Goal: Download file/media

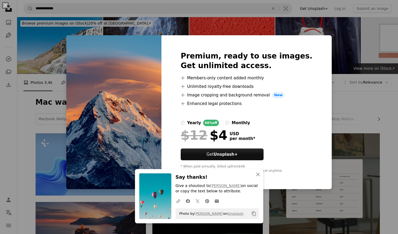
scroll to position [321, 0]
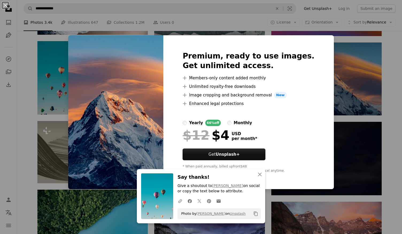
click at [337, 65] on div "An X shape An X shape Close Say thanks! Give a shoutout to [PERSON_NAME] on soc…" at bounding box center [201, 117] width 402 height 234
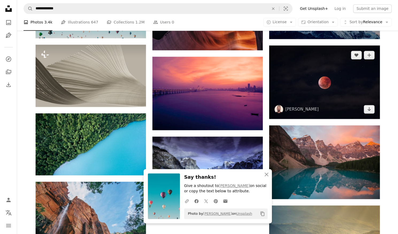
scroll to position [401, 0]
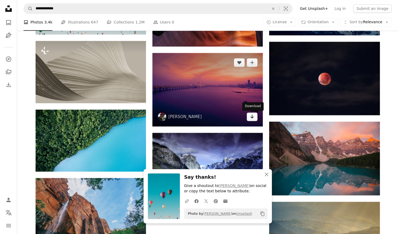
click at [252, 116] on icon "Download" at bounding box center [252, 117] width 3 height 4
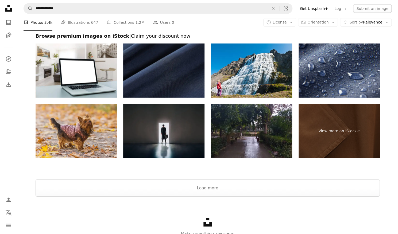
scroll to position [856, 0]
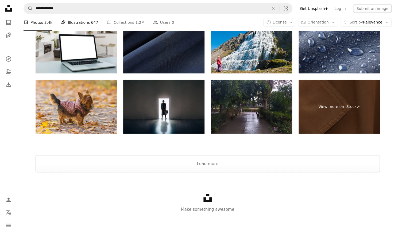
click at [85, 22] on link "Pen Tool Illustrations 647" at bounding box center [79, 22] width 37 height 17
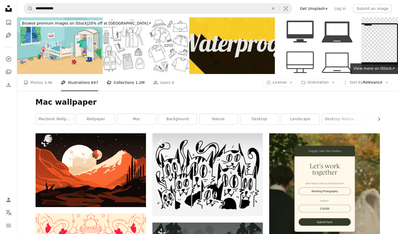
click at [135, 80] on span "1.2M" at bounding box center [139, 83] width 9 height 6
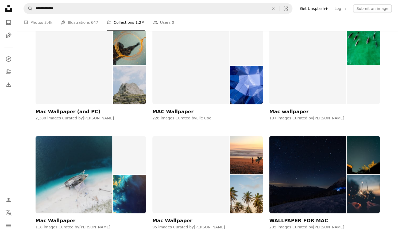
scroll to position [107, 0]
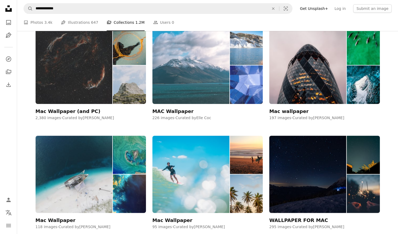
click at [204, 89] on img at bounding box center [190, 64] width 77 height 77
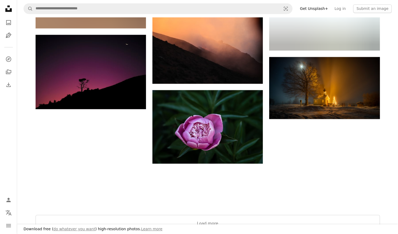
scroll to position [535, 0]
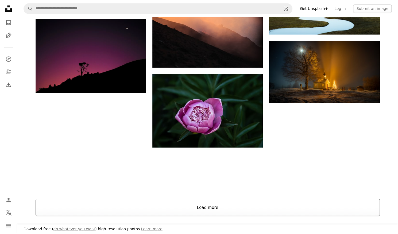
click at [221, 206] on button "Load more" at bounding box center [208, 207] width 344 height 17
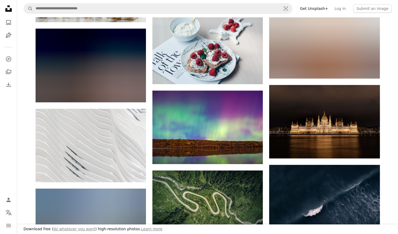
scroll to position [1391, 0]
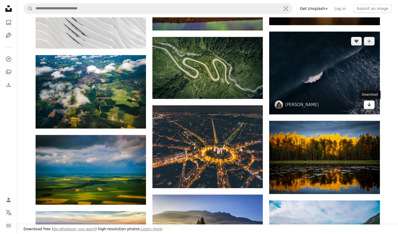
click at [373, 103] on link "Arrow pointing down" at bounding box center [369, 105] width 11 height 9
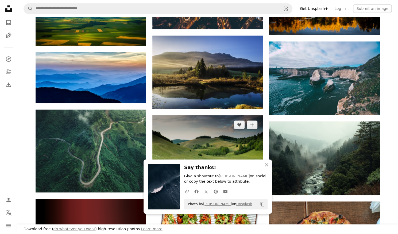
scroll to position [1632, 0]
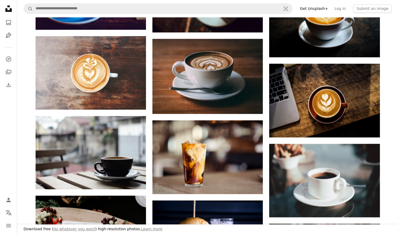
scroll to position [107, 0]
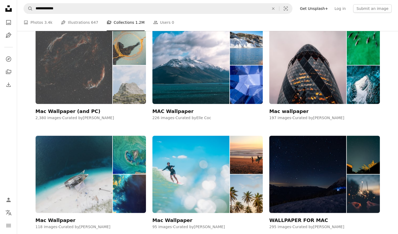
click at [92, 74] on img at bounding box center [74, 64] width 77 height 77
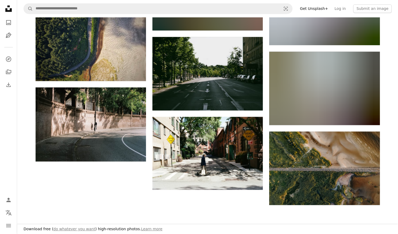
scroll to position [562, 0]
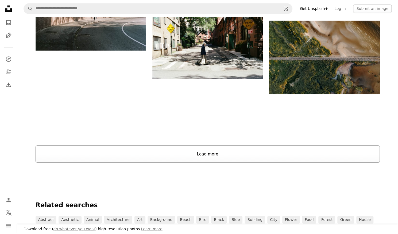
click at [131, 153] on button "Load more" at bounding box center [208, 153] width 344 height 17
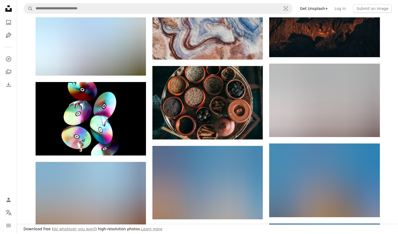
scroll to position [2300, 0]
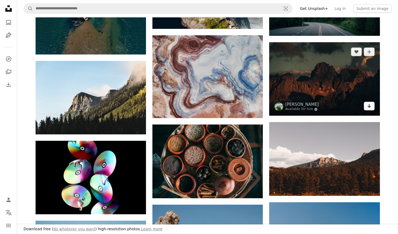
click at [367, 106] on icon "Arrow pointing down" at bounding box center [369, 106] width 4 height 6
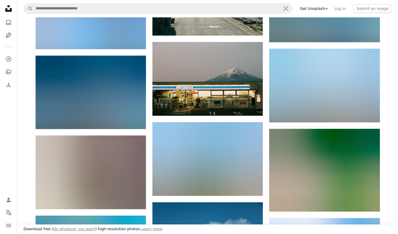
scroll to position [3530, 0]
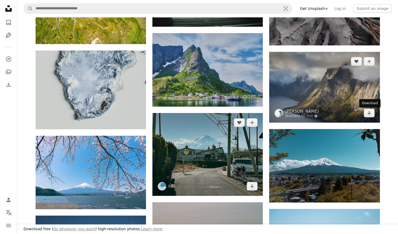
click at [368, 113] on icon "Arrow pointing down" at bounding box center [369, 113] width 4 height 6
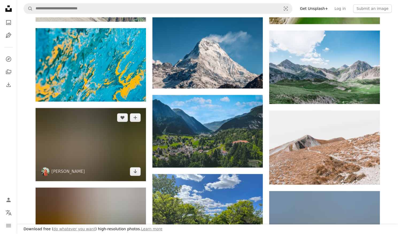
scroll to position [4119, 0]
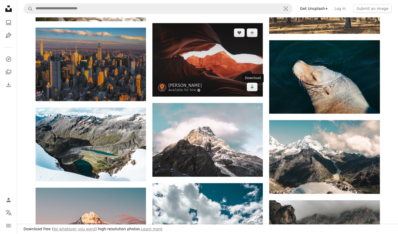
drag, startPoint x: 251, startPoint y: 92, endPoint x: 247, endPoint y: 93, distance: 4.4
click at [251, 91] on link "Arrow pointing down" at bounding box center [252, 87] width 11 height 9
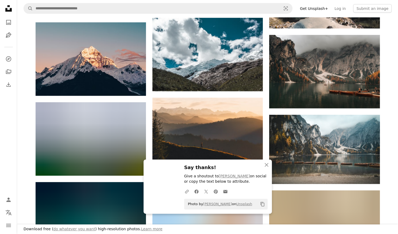
scroll to position [4360, 0]
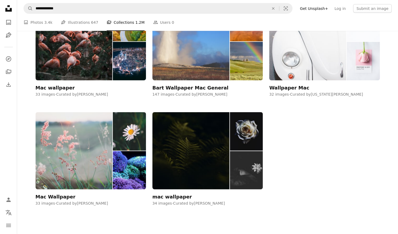
scroll to position [107, 0]
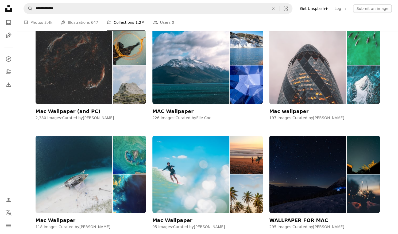
click at [327, 72] on img at bounding box center [307, 64] width 77 height 77
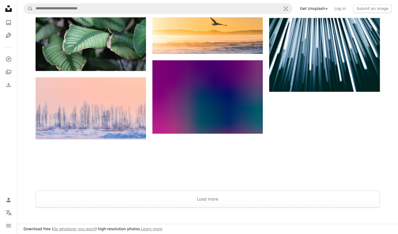
scroll to position [642, 0]
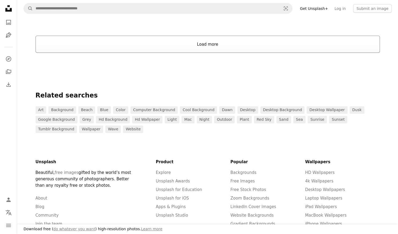
click at [208, 44] on button "Load more" at bounding box center [208, 44] width 344 height 17
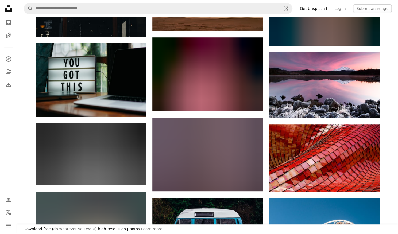
scroll to position [2568, 0]
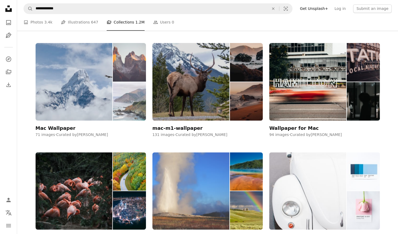
scroll to position [535, 0]
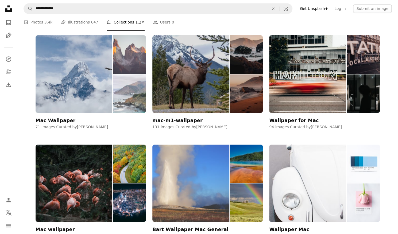
click at [121, 81] on img at bounding box center [129, 93] width 33 height 39
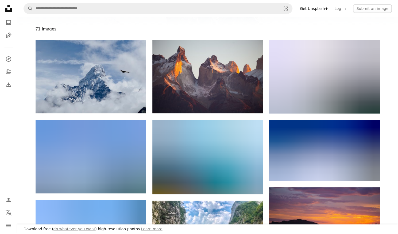
scroll to position [53, 0]
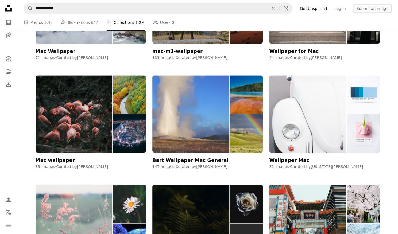
scroll to position [669, 0]
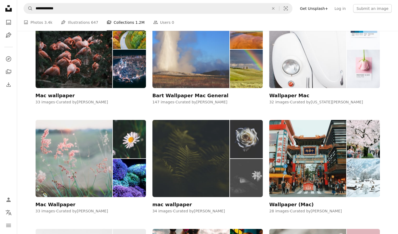
click at [202, 160] on img at bounding box center [190, 158] width 77 height 77
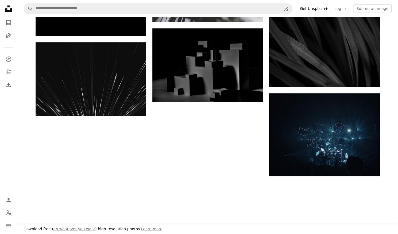
scroll to position [669, 0]
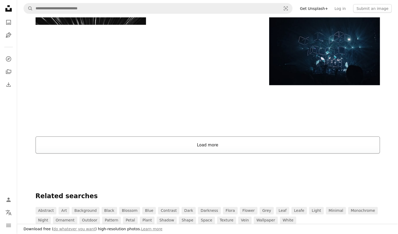
click at [204, 153] on button "Load more" at bounding box center [208, 145] width 344 height 17
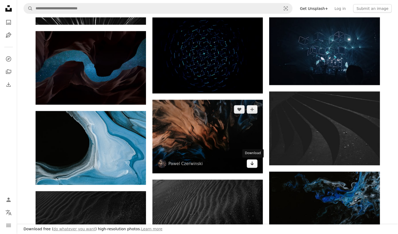
click at [252, 164] on icon "Download" at bounding box center [252, 164] width 3 height 4
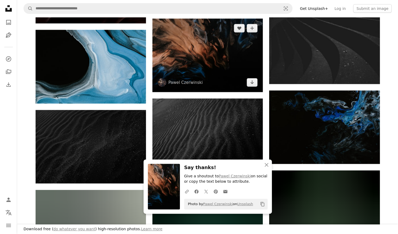
scroll to position [829, 0]
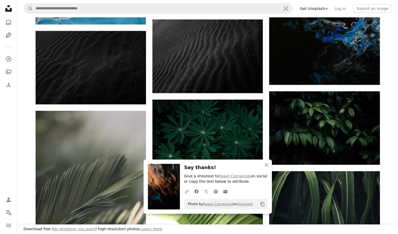
click at [3, 143] on nav "Unsplash logo Unsplash Home A photo Pen Tool A compass A stack of folders Downl…" at bounding box center [8, 117] width 17 height 234
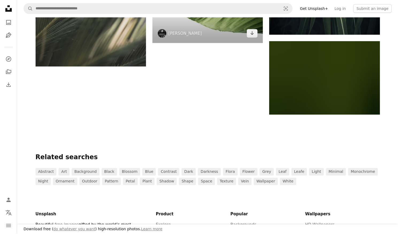
scroll to position [990, 0]
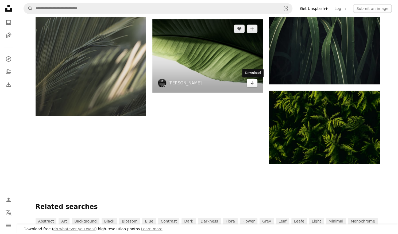
click at [254, 84] on icon "Arrow pointing down" at bounding box center [252, 83] width 4 height 6
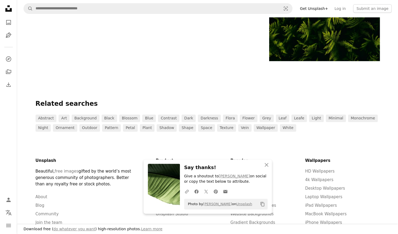
scroll to position [1070, 0]
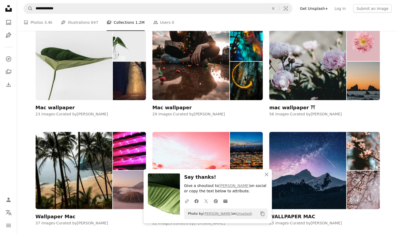
scroll to position [883, 0]
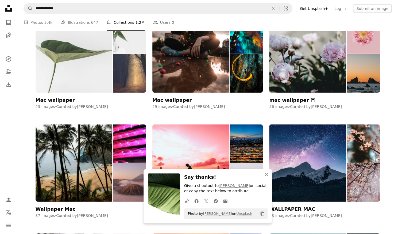
click at [51, 101] on div "Mac wallpaper" at bounding box center [55, 100] width 39 height 6
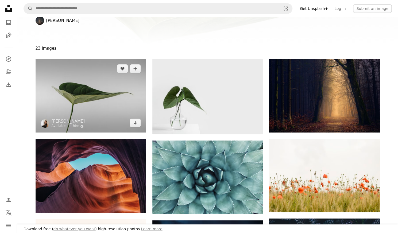
scroll to position [53, 0]
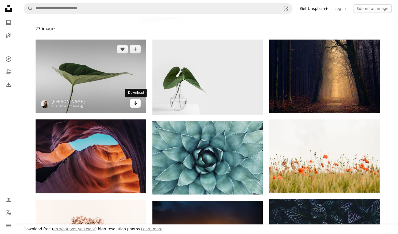
click at [134, 106] on icon "Arrow pointing down" at bounding box center [135, 103] width 4 height 6
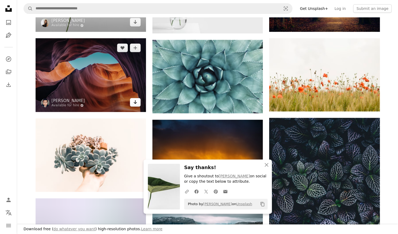
scroll to position [134, 0]
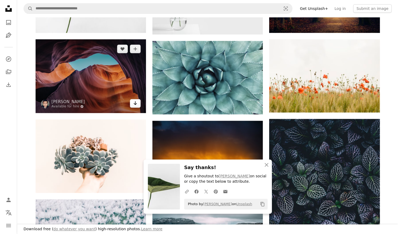
click at [133, 104] on icon "Arrow pointing down" at bounding box center [135, 103] width 4 height 6
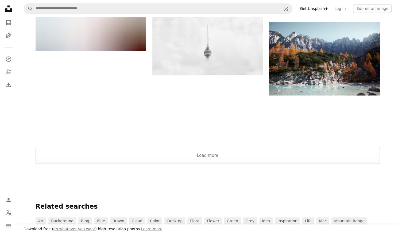
scroll to position [588, 0]
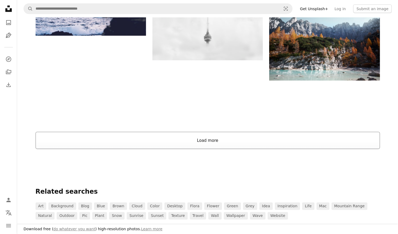
click at [155, 139] on button "Load more" at bounding box center [208, 140] width 344 height 17
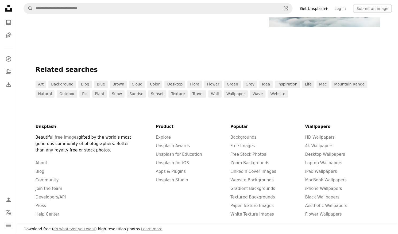
scroll to position [722, 0]
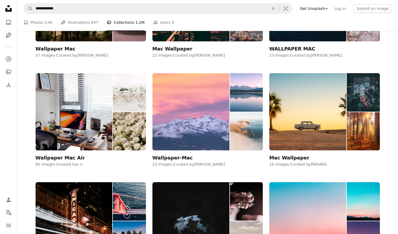
scroll to position [1123, 0]
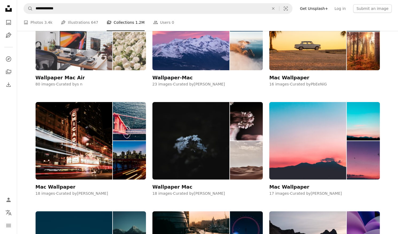
click at [70, 77] on div "Wallpaper Mac Air" at bounding box center [60, 78] width 49 height 6
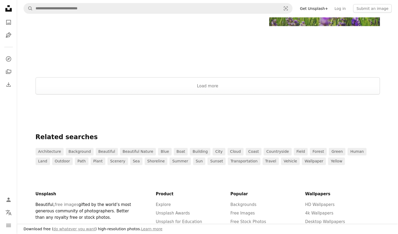
scroll to position [642, 0]
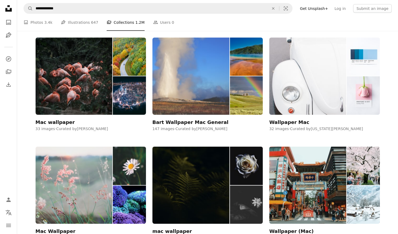
scroll to position [1123, 0]
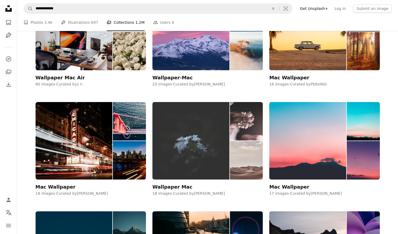
click at [190, 160] on img at bounding box center [190, 140] width 77 height 77
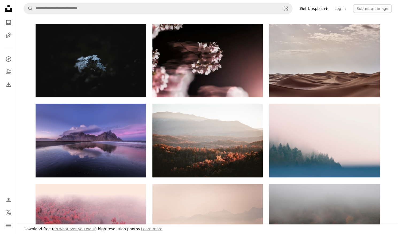
scroll to position [80, 0]
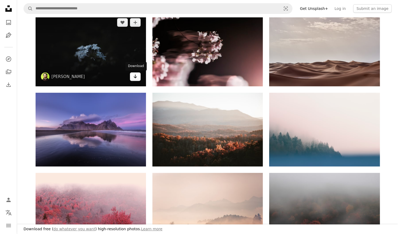
click at [134, 77] on icon "Download" at bounding box center [135, 77] width 3 height 4
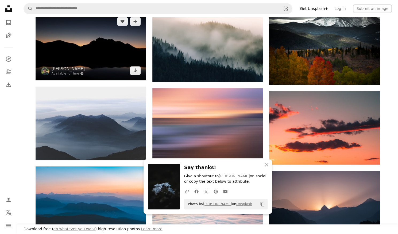
scroll to position [348, 0]
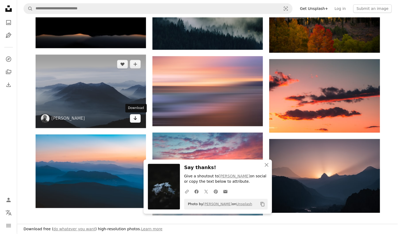
click at [133, 123] on link "Arrow pointing down" at bounding box center [135, 118] width 11 height 9
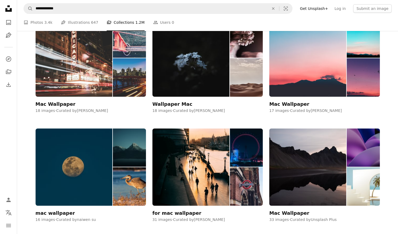
scroll to position [1230, 0]
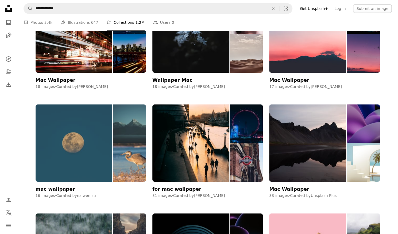
click at [94, 133] on img at bounding box center [74, 143] width 77 height 77
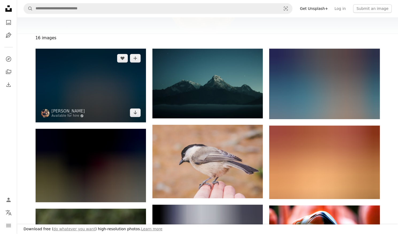
scroll to position [80, 0]
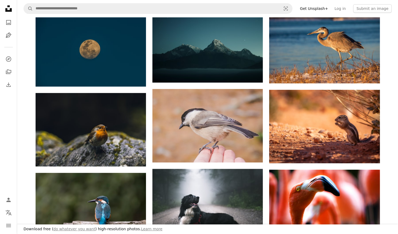
click at [6, 135] on nav "Unsplash logo Unsplash Home A photo Pen Tool A compass A stack of folders Downl…" at bounding box center [8, 117] width 17 height 234
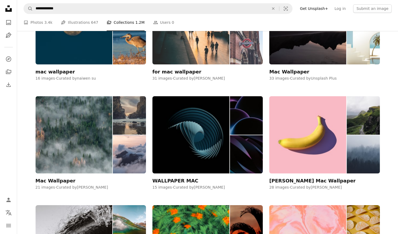
scroll to position [1364, 0]
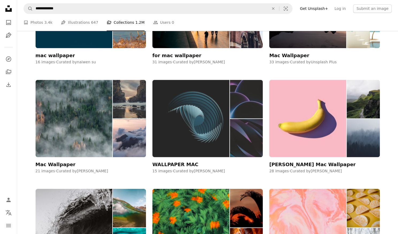
click at [212, 136] on img at bounding box center [190, 118] width 77 height 77
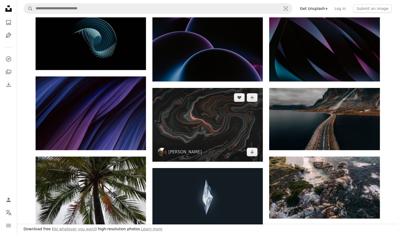
scroll to position [80, 0]
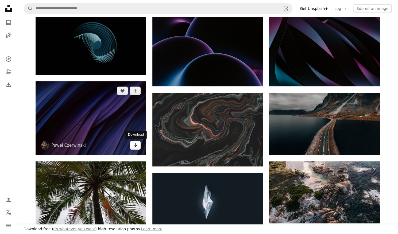
click at [136, 144] on icon "Arrow pointing down" at bounding box center [135, 145] width 4 height 6
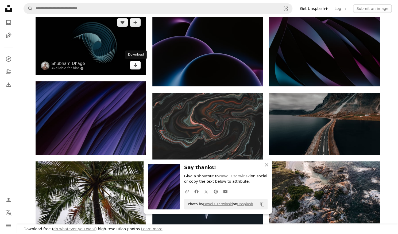
click at [135, 67] on icon "Arrow pointing down" at bounding box center [135, 65] width 4 height 6
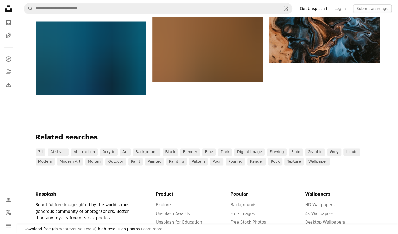
scroll to position [455, 0]
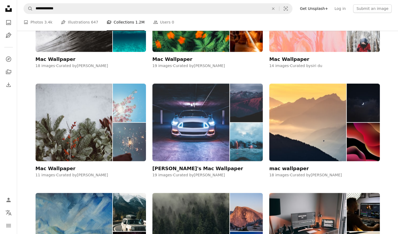
scroll to position [1605, 0]
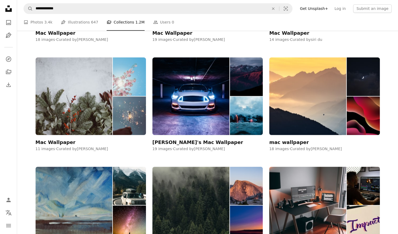
click at [25, 154] on div "Mac Wallpaper (and PC) 2,380 images · Curated by [PERSON_NAME] MAC Wallpaper 22…" at bounding box center [207, 9] width 381 height 2961
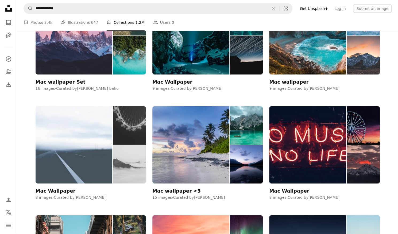
scroll to position [2113, 0]
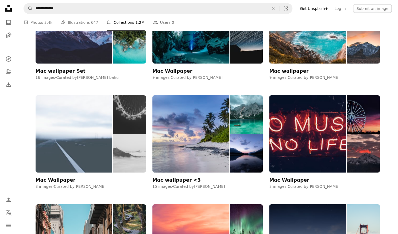
click at [95, 148] on img at bounding box center [74, 133] width 77 height 77
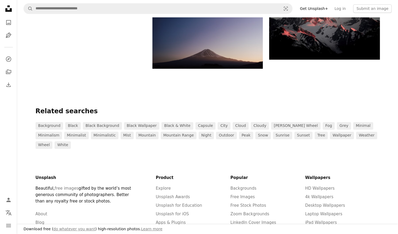
scroll to position [187, 0]
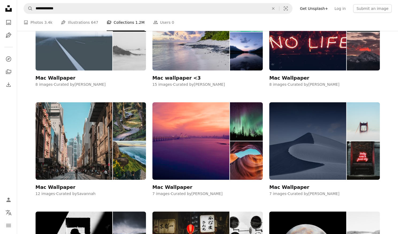
scroll to position [2247, 0]
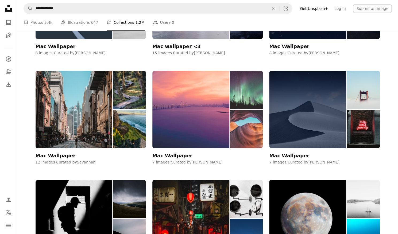
click at [200, 120] on img at bounding box center [190, 109] width 77 height 77
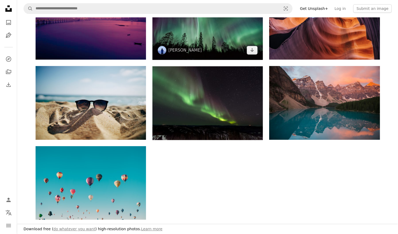
scroll to position [53, 0]
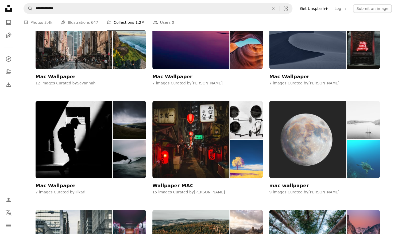
scroll to position [2380, 0]
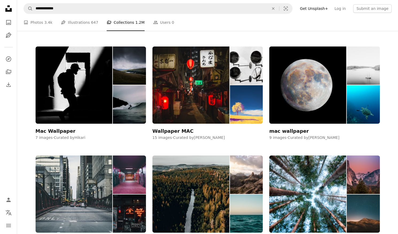
click at [325, 104] on img at bounding box center [307, 85] width 77 height 77
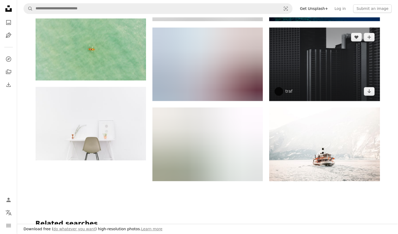
scroll to position [241, 0]
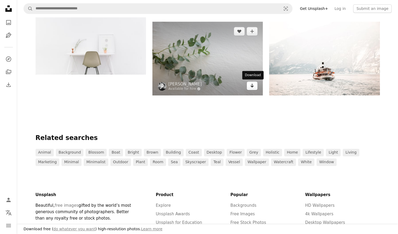
click at [254, 83] on icon "Arrow pointing down" at bounding box center [252, 85] width 4 height 6
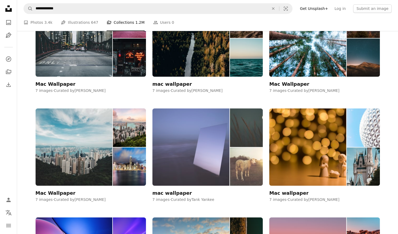
scroll to position [2568, 0]
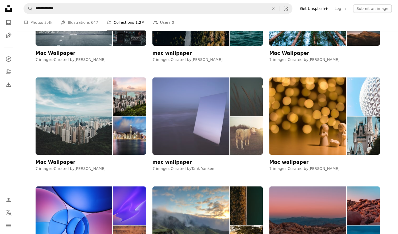
click at [200, 131] on img at bounding box center [190, 116] width 77 height 77
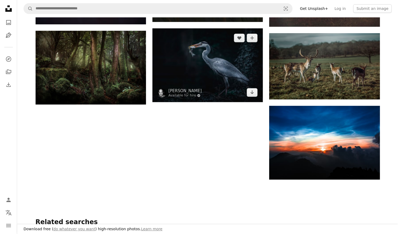
scroll to position [214, 0]
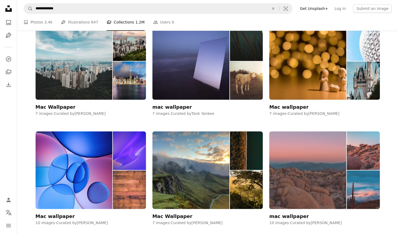
scroll to position [2701, 0]
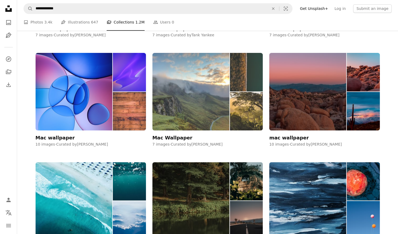
click at [186, 107] on img at bounding box center [190, 91] width 77 height 77
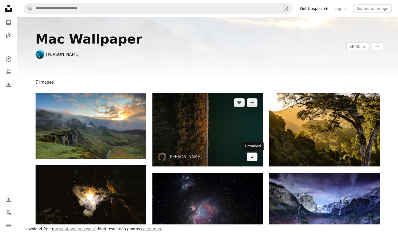
click at [253, 158] on icon "Download" at bounding box center [252, 157] width 3 height 4
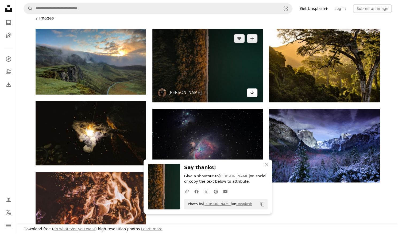
scroll to position [80, 0]
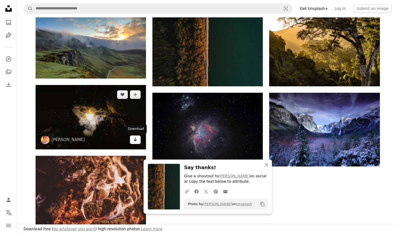
click at [132, 141] on link "Arrow pointing down" at bounding box center [135, 140] width 11 height 9
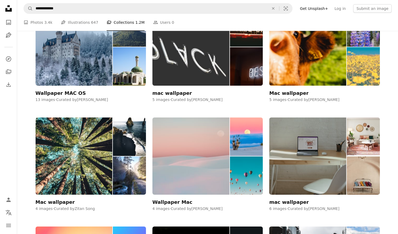
scroll to position [3156, 0]
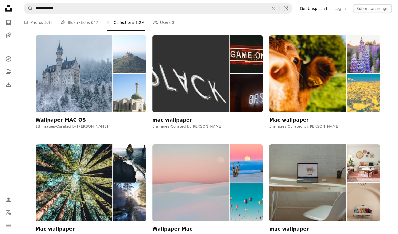
click at [121, 95] on img at bounding box center [129, 93] width 33 height 39
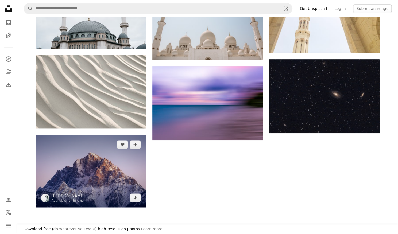
scroll to position [374, 0]
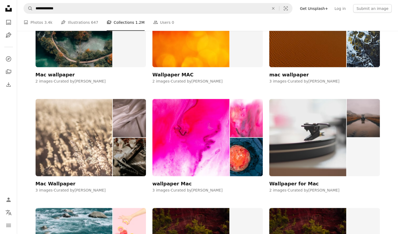
scroll to position [4199, 0]
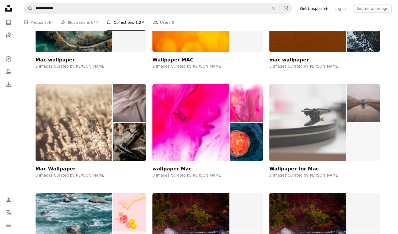
click at [305, 171] on div "Wallpaper for Mac" at bounding box center [293, 169] width 49 height 6
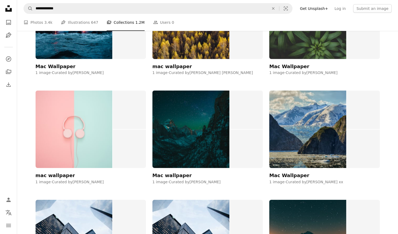
scroll to position [4707, 0]
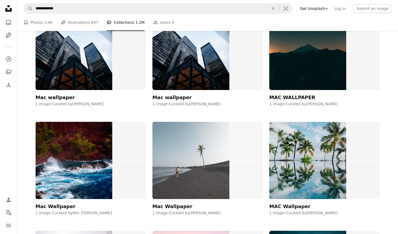
click at [196, 174] on img at bounding box center [190, 160] width 77 height 77
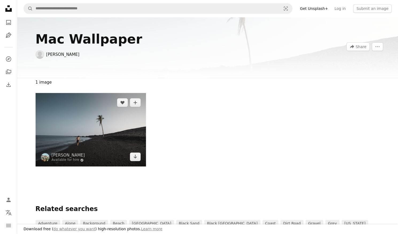
click at [104, 123] on img at bounding box center [91, 130] width 110 height 74
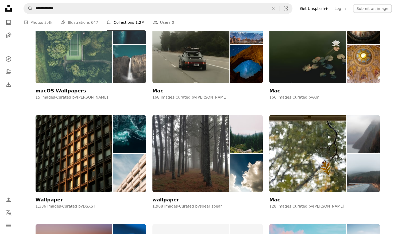
scroll to position [5617, 0]
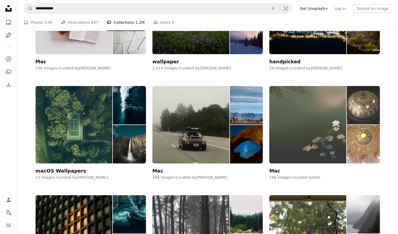
click at [297, 114] on img at bounding box center [307, 124] width 77 height 77
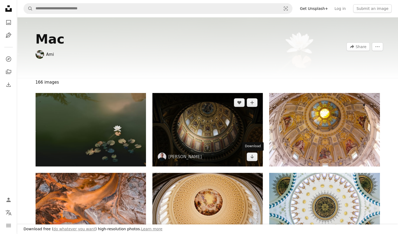
click at [252, 162] on img at bounding box center [207, 130] width 110 height 74
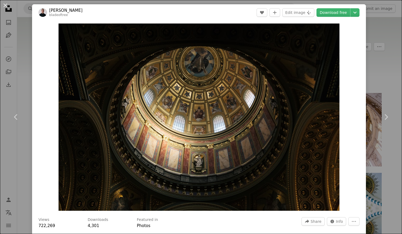
click at [11, 81] on div "An X shape Chevron left Chevron right [PERSON_NAME] bladeoftree A heart A plus …" at bounding box center [201, 117] width 402 height 234
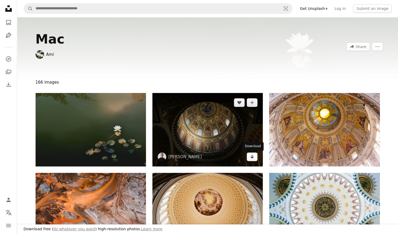
click at [252, 157] on icon "Download" at bounding box center [252, 157] width 3 height 4
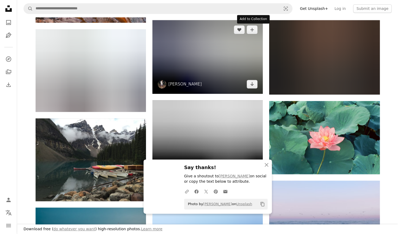
scroll to position [241, 0]
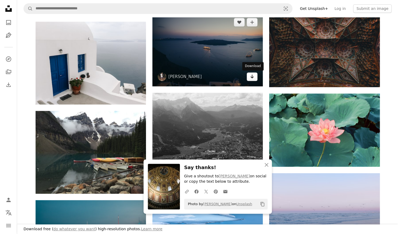
click at [249, 78] on link "Arrow pointing down" at bounding box center [252, 76] width 11 height 9
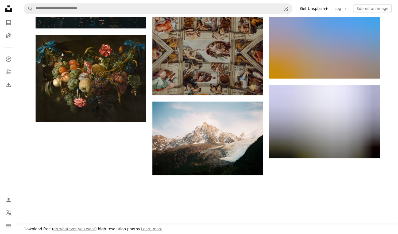
scroll to position [562, 0]
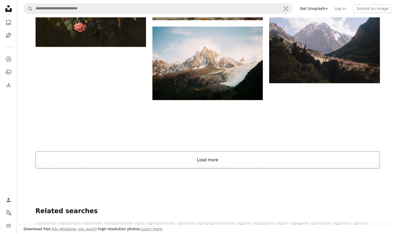
click at [205, 157] on button "Load more" at bounding box center [208, 159] width 344 height 17
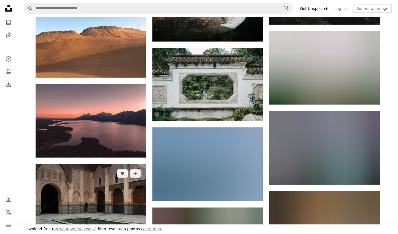
scroll to position [695, 0]
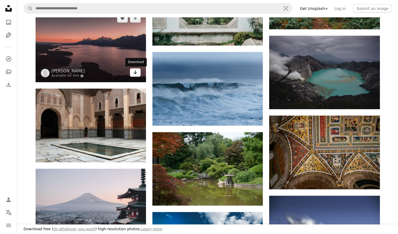
click at [135, 72] on icon "Arrow pointing down" at bounding box center [135, 72] width 4 height 6
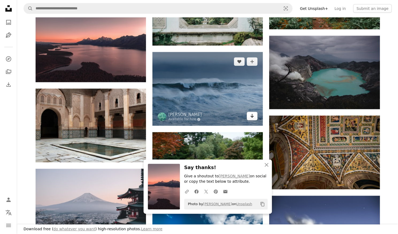
click at [251, 117] on icon "Download" at bounding box center [252, 116] width 3 height 4
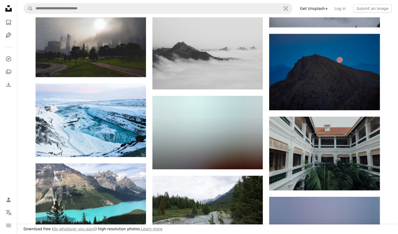
scroll to position [2247, 0]
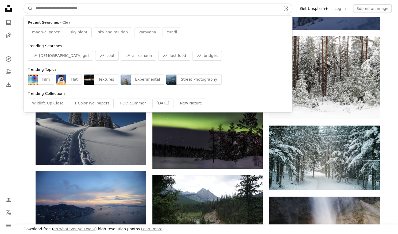
click at [167, 12] on input "Find visuals sitewide" at bounding box center [156, 8] width 247 height 10
paste input "*********"
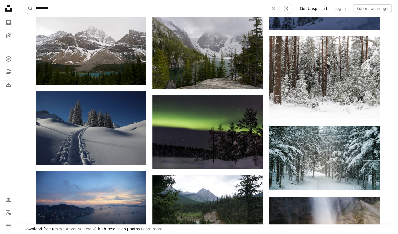
type input "*********"
click at [24, 3] on button "A magnifying glass" at bounding box center [28, 8] width 9 height 10
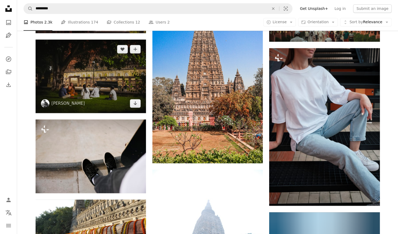
scroll to position [401, 0]
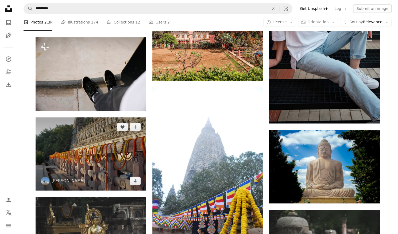
click at [83, 159] on img at bounding box center [91, 153] width 110 height 73
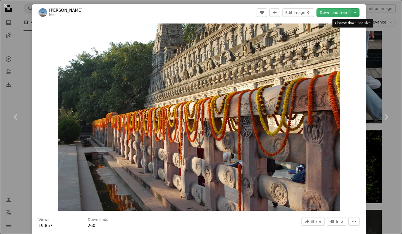
click at [354, 13] on icon "Chevron down" at bounding box center [355, 12] width 9 height 6
click at [1, 82] on div "An X shape Chevron left Chevron right [PERSON_NAME] bb009x A heart A plus sign …" at bounding box center [201, 117] width 402 height 234
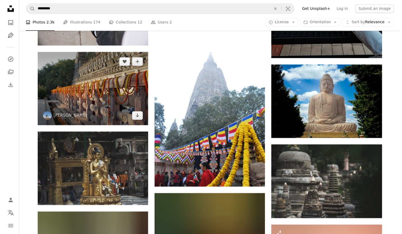
scroll to position [535, 0]
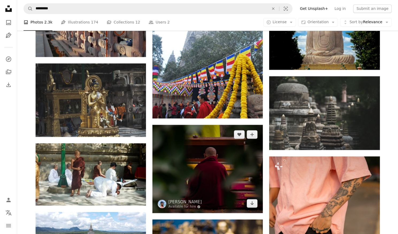
click at [227, 184] on img at bounding box center [207, 169] width 110 height 89
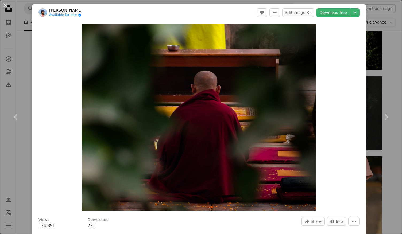
click at [372, 70] on div "An X shape Chevron left Chevron right [PERSON_NAME] Available for hire A checkm…" at bounding box center [201, 117] width 402 height 234
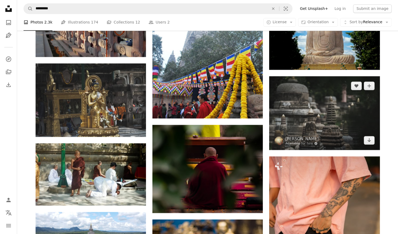
click at [325, 120] on img at bounding box center [324, 113] width 110 height 74
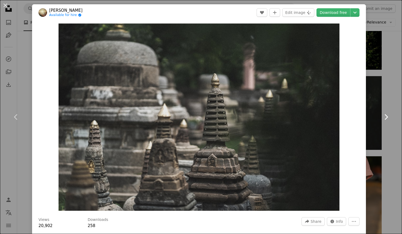
click at [370, 92] on link "Chevron right" at bounding box center [386, 116] width 32 height 51
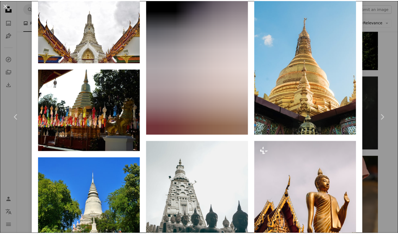
scroll to position [775, 0]
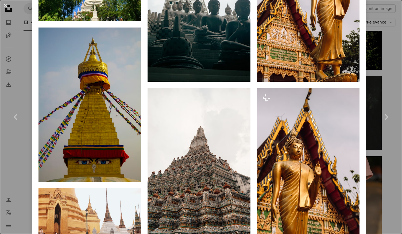
click at [373, 84] on div "An X shape Chevron left Chevron right Norbu GYACHUNG Available for hire A check…" at bounding box center [201, 117] width 402 height 234
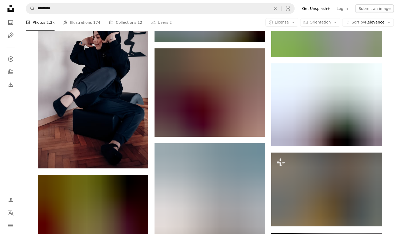
scroll to position [1257, 0]
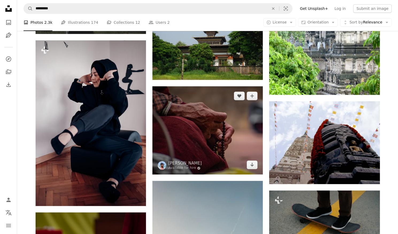
click at [204, 135] on img at bounding box center [207, 130] width 110 height 89
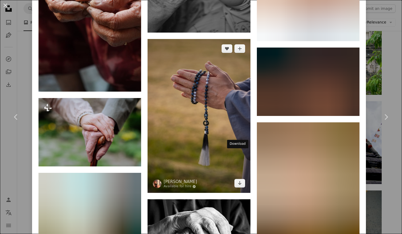
scroll to position [1605, 0]
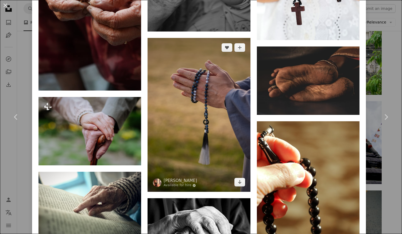
click at [219, 123] on img at bounding box center [199, 115] width 103 height 154
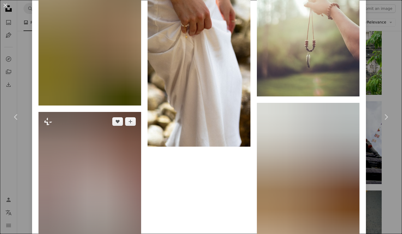
scroll to position [2036, 0]
